Goal: Book appointment/travel/reservation

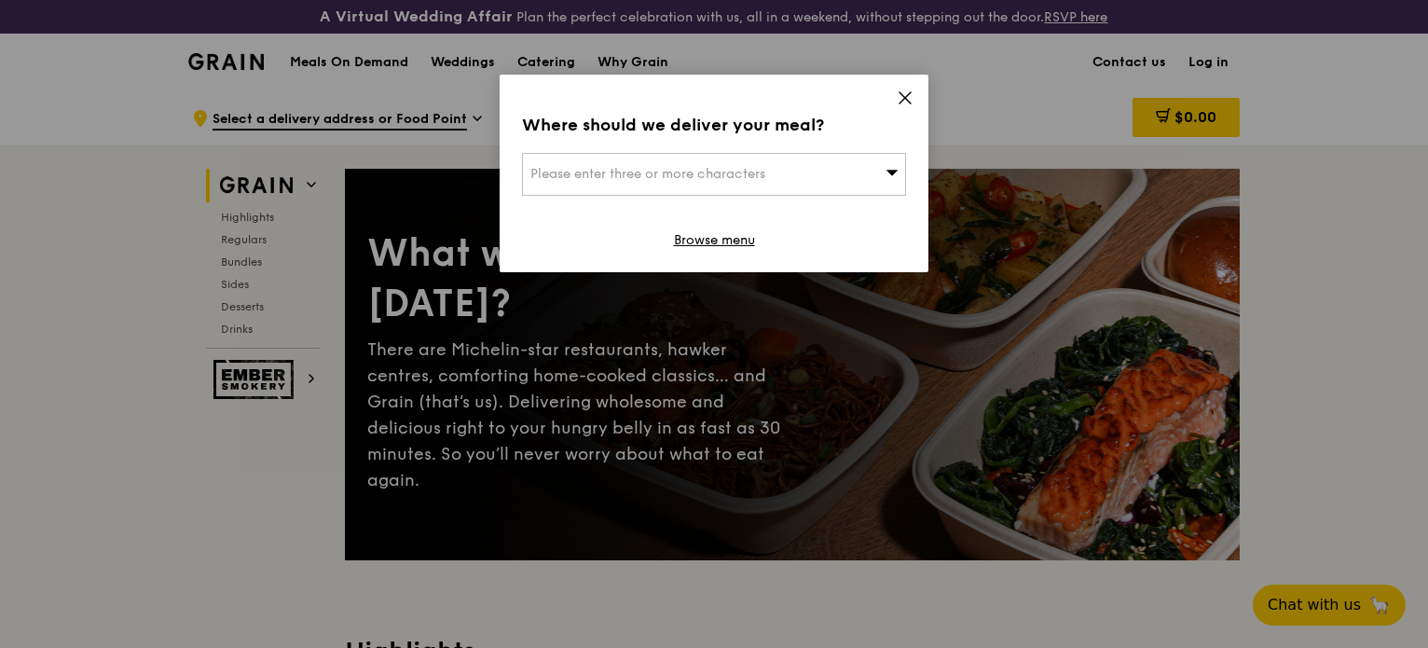
click at [876, 181] on div "Please enter three or more characters" at bounding box center [714, 174] width 384 height 43
click at [741, 171] on input "search" at bounding box center [714, 174] width 382 height 41
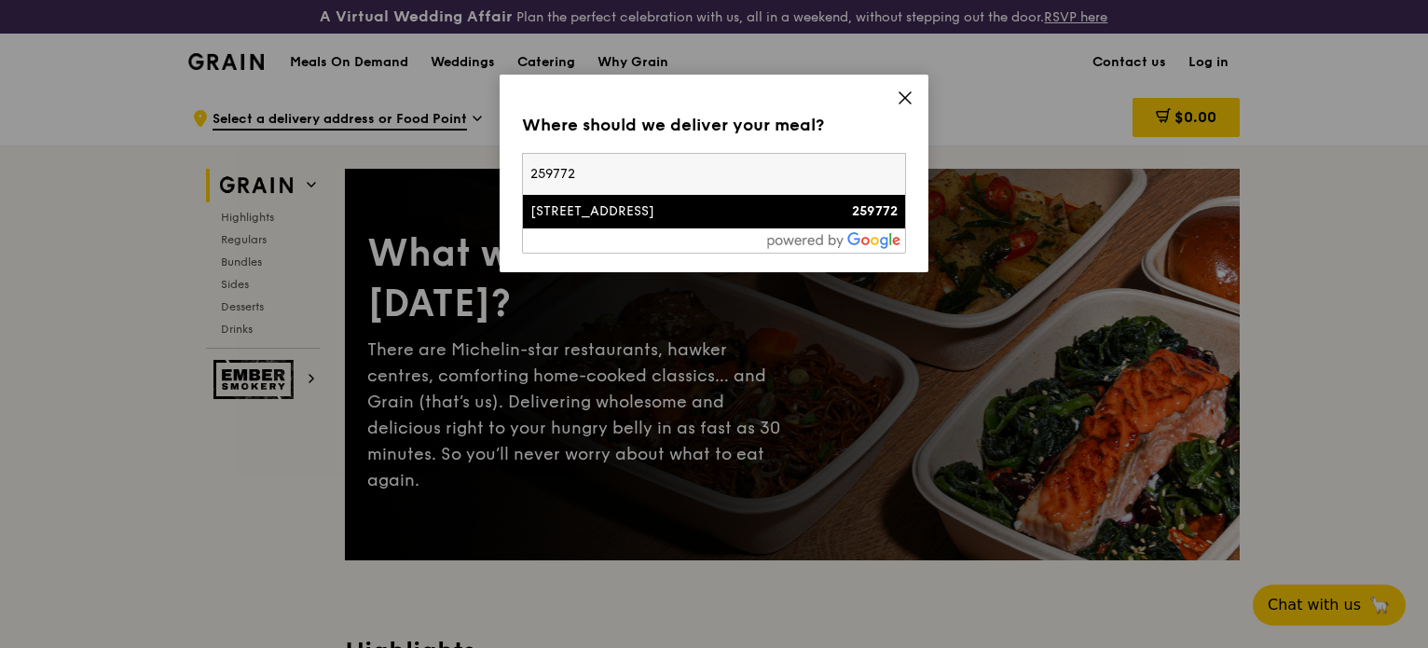
type input "259772"
click at [646, 219] on div "[STREET_ADDRESS]" at bounding box center [668, 211] width 276 height 19
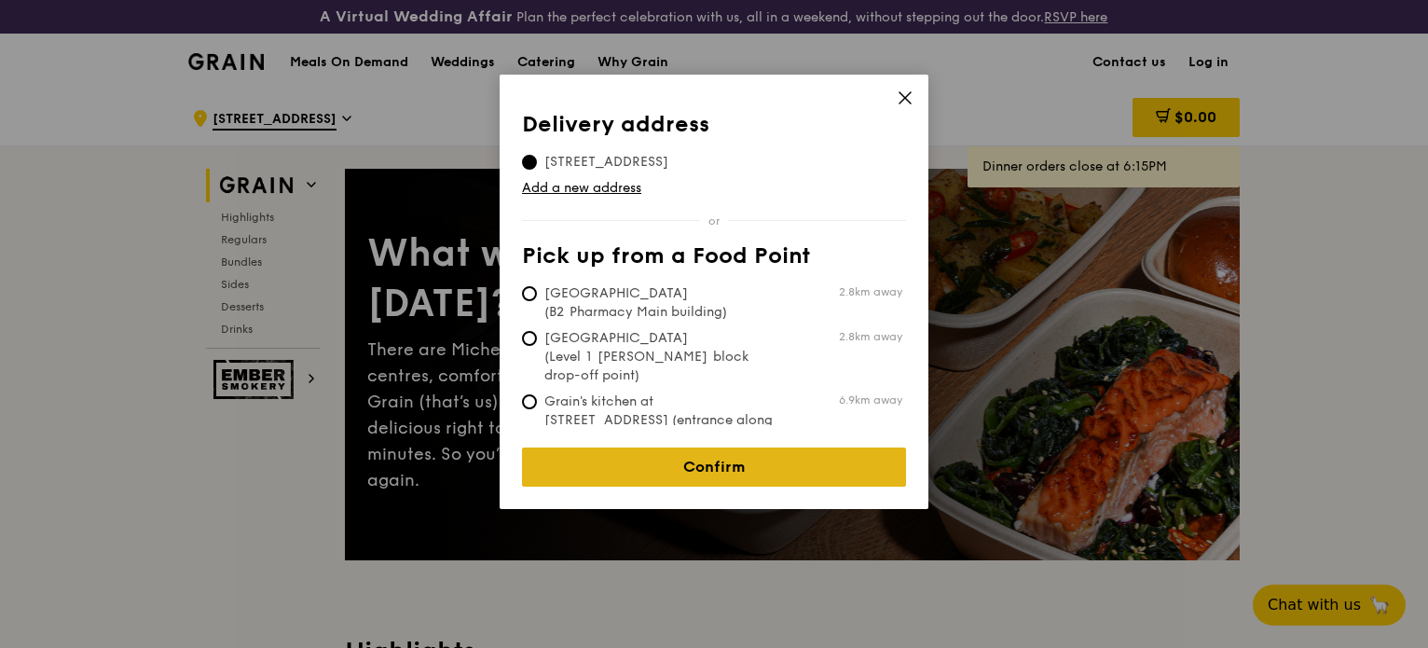
click at [634, 461] on link "Confirm" at bounding box center [714, 467] width 384 height 39
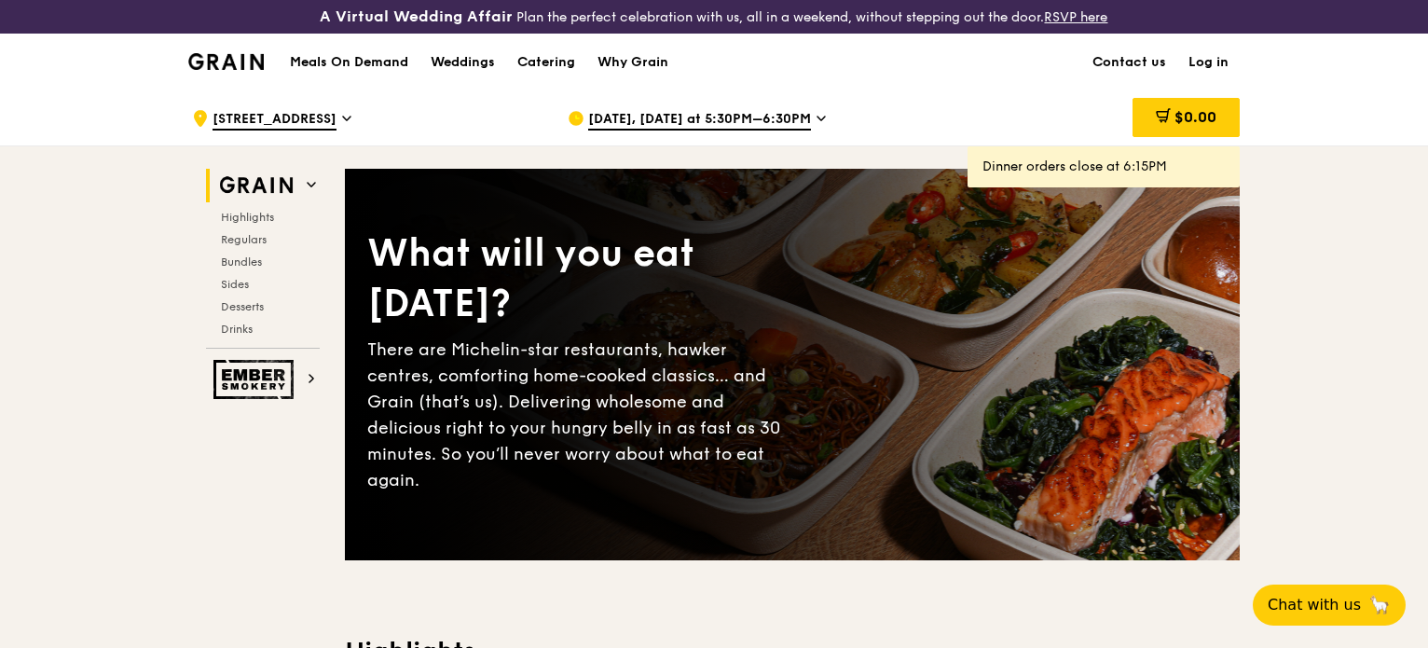
click at [718, 112] on span "[DATE], [DATE] at 5:30PM–6:30PM" at bounding box center [699, 120] width 223 height 21
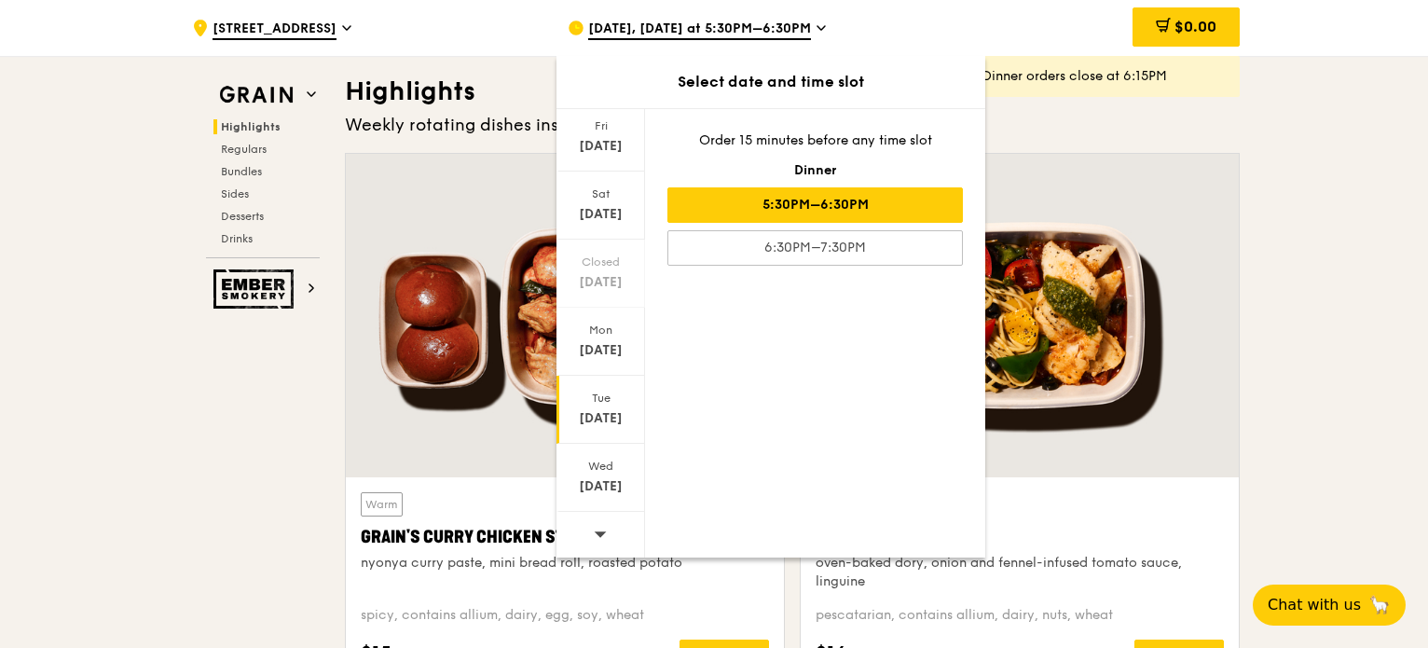
scroll to position [1026, 0]
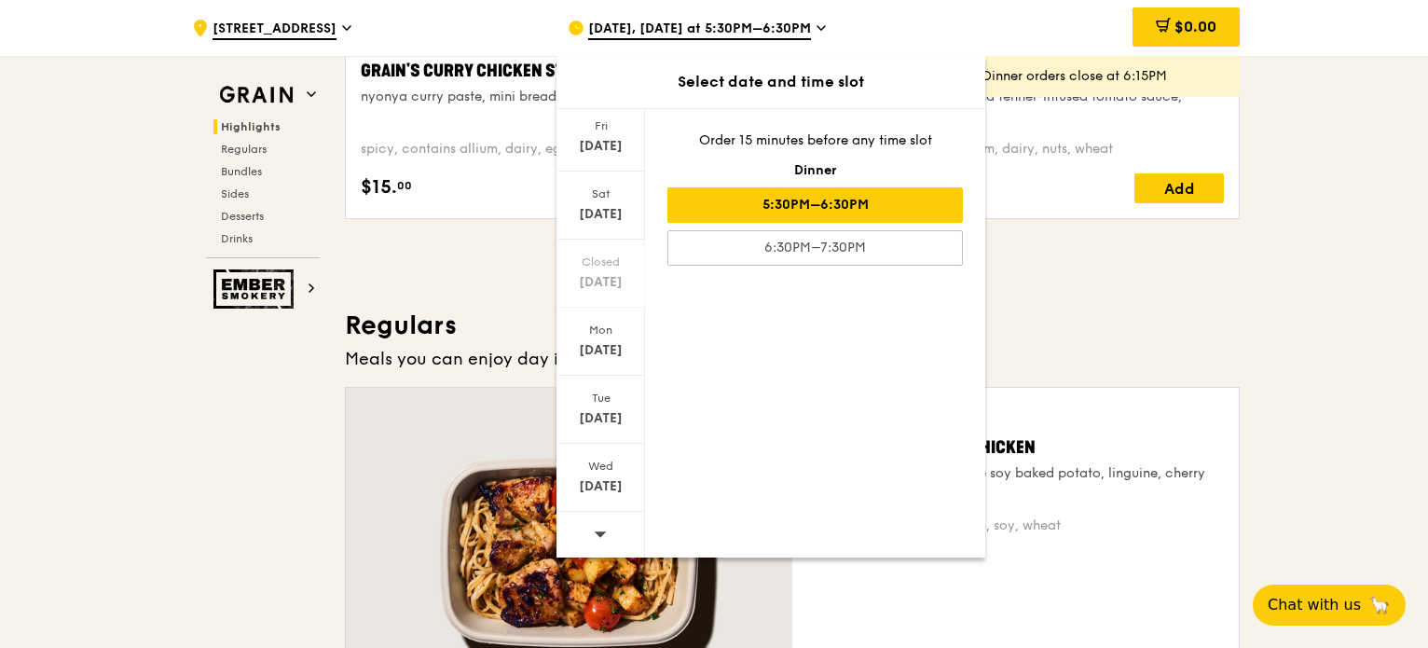
click at [604, 529] on icon at bounding box center [600, 534] width 13 height 14
click at [610, 473] on div "[DATE]" at bounding box center [601, 478] width 89 height 68
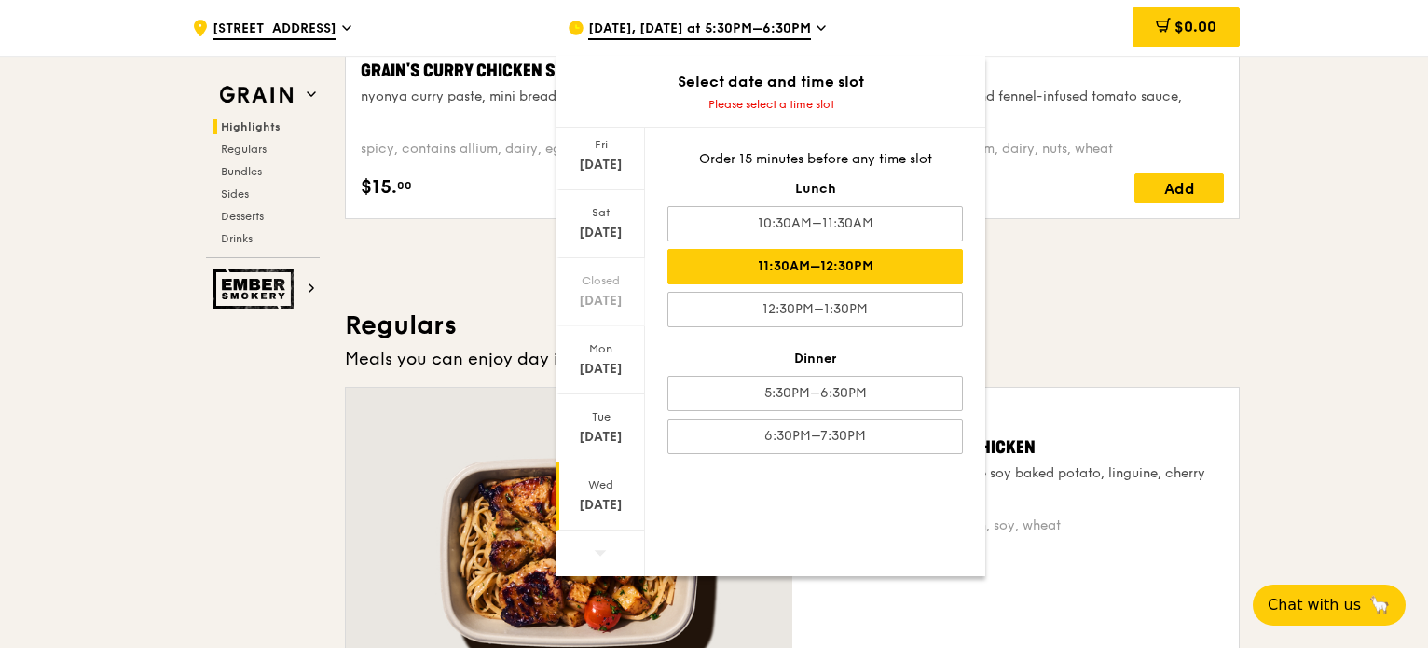
click at [861, 263] on div "11:30AM–12:30PM" at bounding box center [816, 266] width 296 height 35
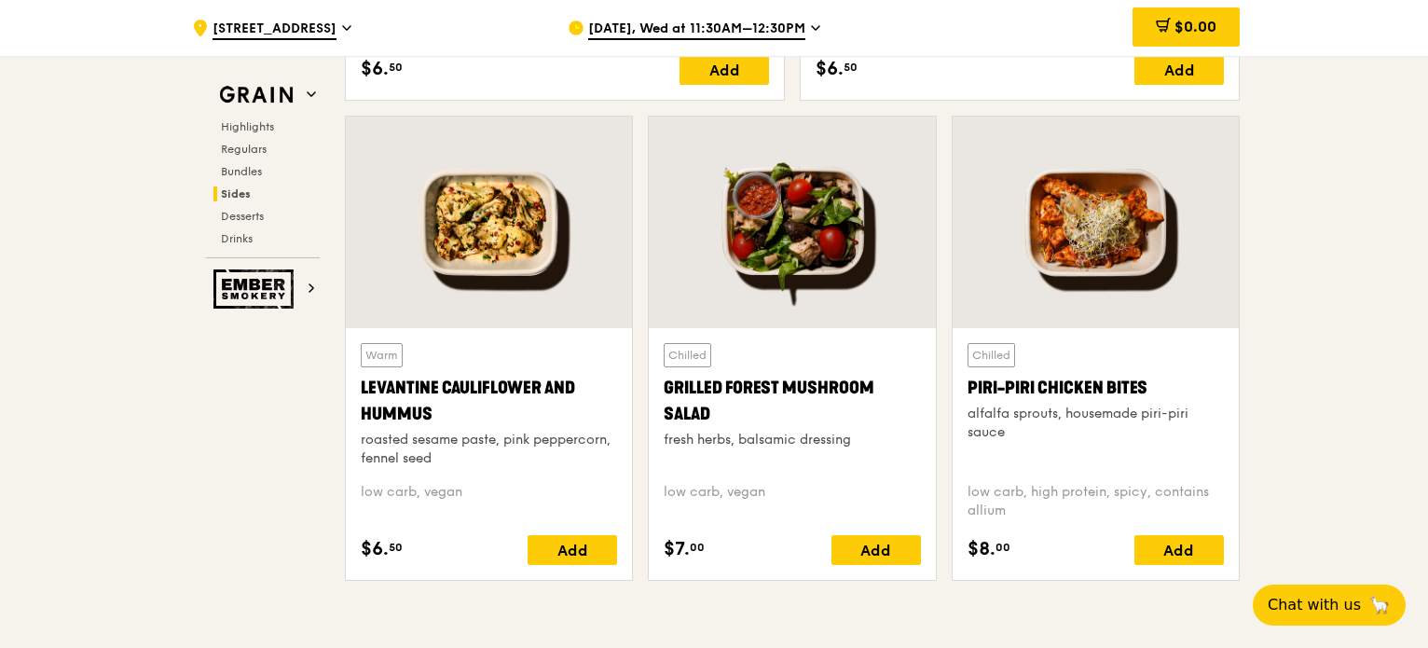
scroll to position [3544, 0]
